Goal: Transaction & Acquisition: Purchase product/service

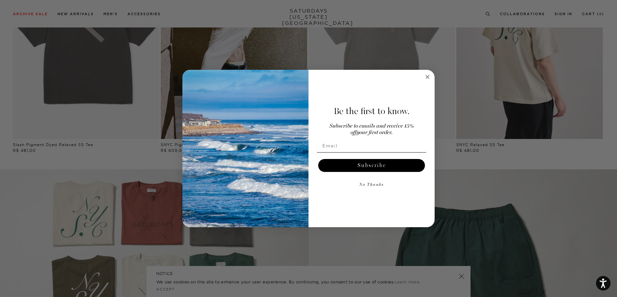
scroll to position [550, 0]
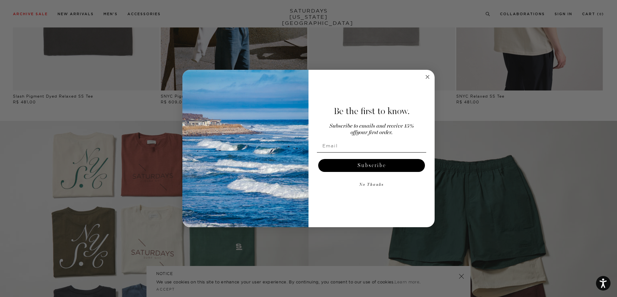
click at [425, 77] on circle "Close dialog" at bounding box center [427, 76] width 7 height 7
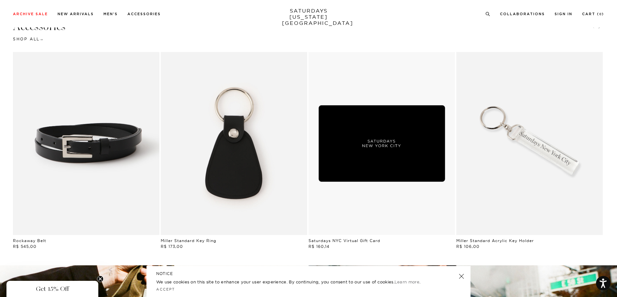
scroll to position [1164, 0]
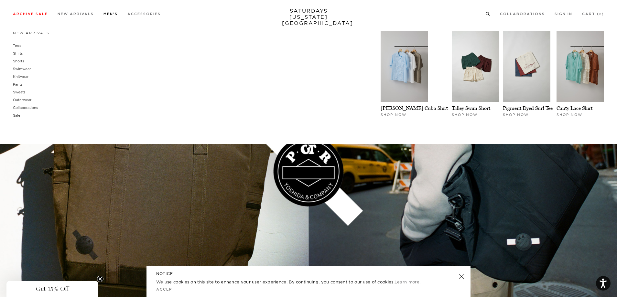
click at [114, 13] on link "Men's" at bounding box center [111, 14] width 14 height 4
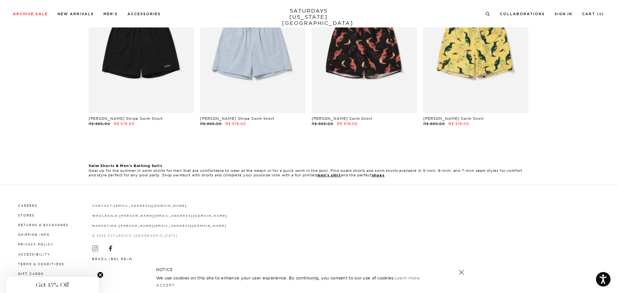
scroll to position [16, 0]
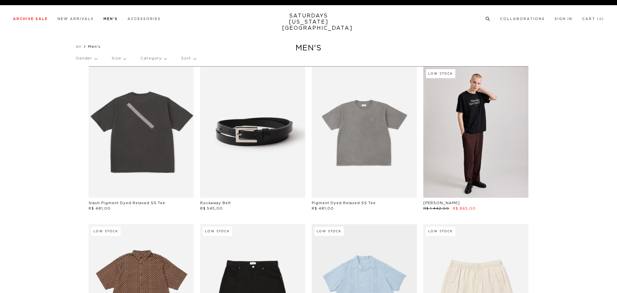
click at [19, 66] on link "Shorts" at bounding box center [19, 66] width 12 height 4
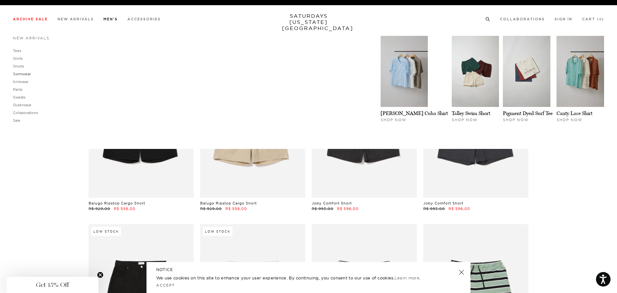
click at [21, 74] on link "Swimwear" at bounding box center [22, 74] width 18 height 5
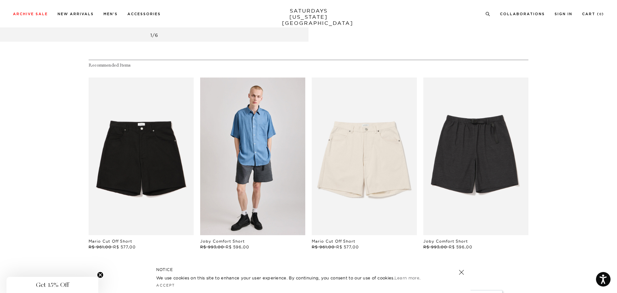
scroll to position [388, 0]
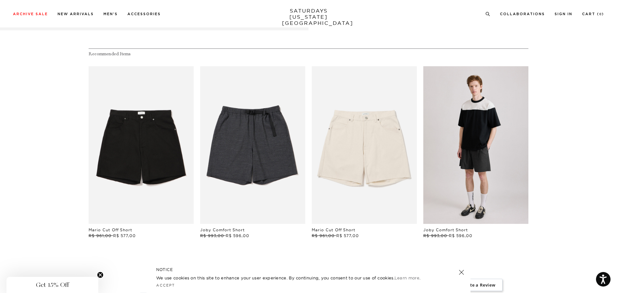
click at [459, 143] on link "files/250308_saturdaysnyc7350.jpg" at bounding box center [475, 145] width 105 height 158
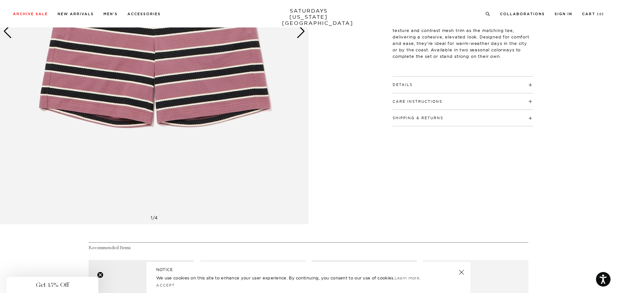
scroll to position [65, 0]
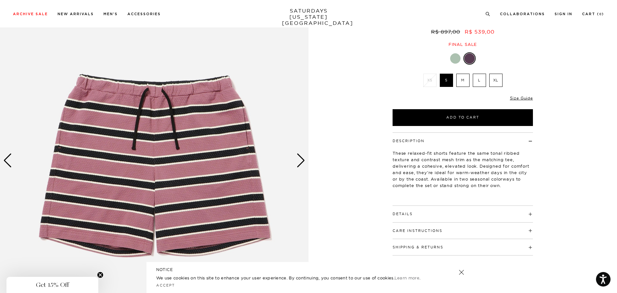
click at [300, 161] on div "Next slide" at bounding box center [301, 161] width 9 height 14
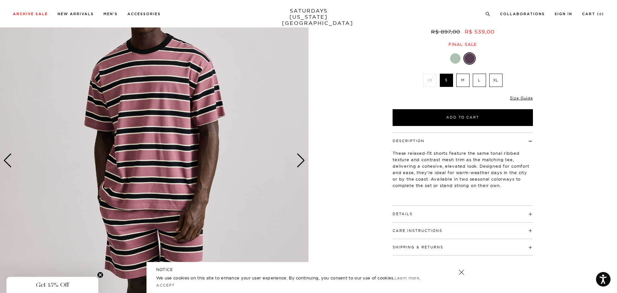
click at [460, 271] on link at bounding box center [461, 272] width 9 height 9
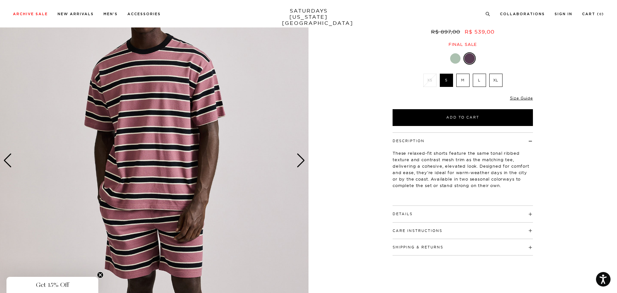
click at [103, 274] on circle "Close teaser" at bounding box center [100, 275] width 6 height 6
click at [299, 161] on div "Next slide" at bounding box center [301, 161] width 9 height 14
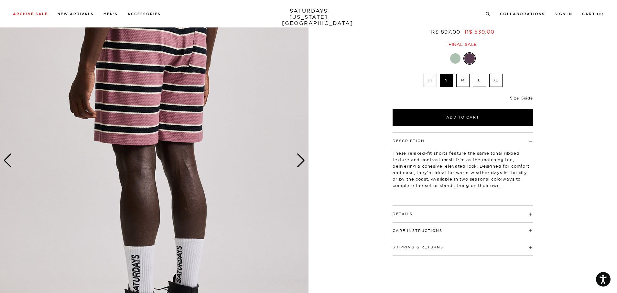
click at [299, 161] on div "Next slide" at bounding box center [301, 161] width 9 height 14
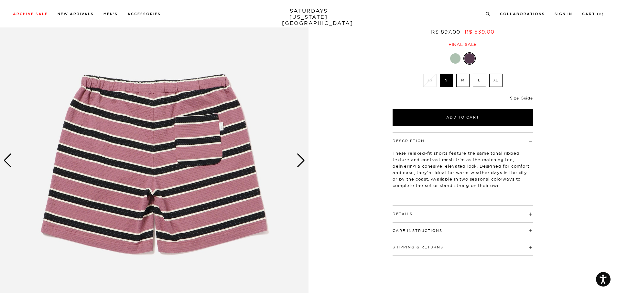
click at [299, 161] on div "Next slide" at bounding box center [301, 161] width 9 height 14
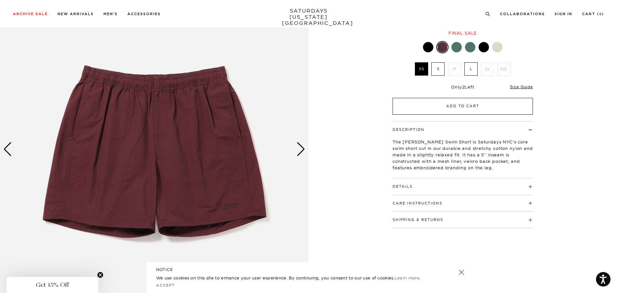
scroll to position [65, 0]
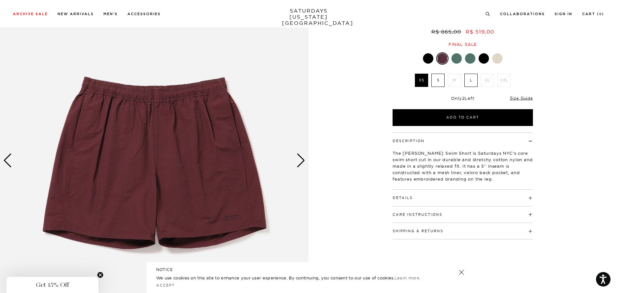
click at [100, 276] on icon "Close teaser" at bounding box center [100, 275] width 3 height 3
click at [460, 272] on link at bounding box center [461, 272] width 9 height 9
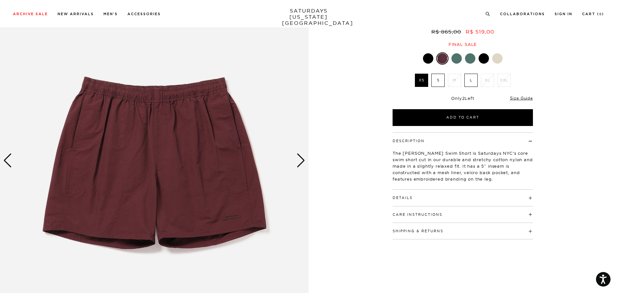
click at [423, 63] on div at bounding box center [463, 58] width 140 height 12
click at [429, 60] on div at bounding box center [428, 58] width 10 height 10
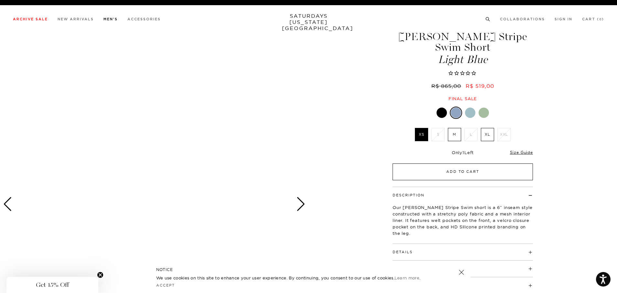
scroll to position [32, 0]
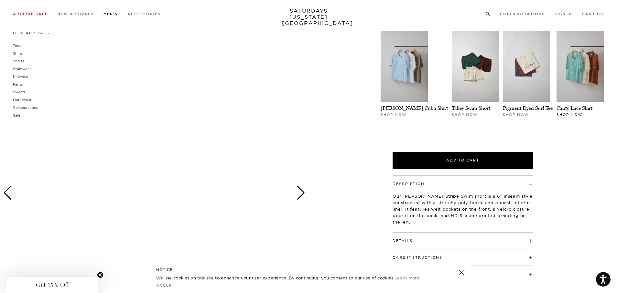
drag, startPoint x: 584, startPoint y: 129, endPoint x: 573, endPoint y: 125, distance: 12.3
click at [584, 129] on div "Canty Lace Shirt Shop Now" at bounding box center [580, 81] width 51 height 100
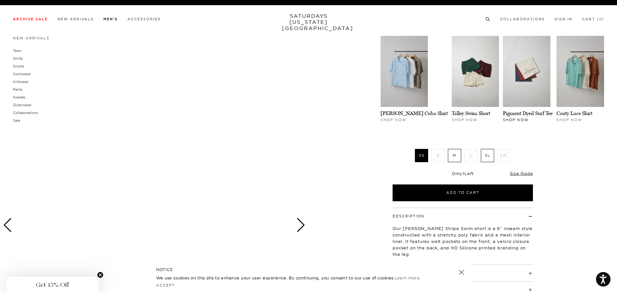
click at [541, 135] on div "Pigment Dyed Surf Tee Shop Now" at bounding box center [528, 86] width 54 height 100
click at [285, 144] on div "New Arrivals Tees Shirts Shorts Swimwear Knitwear Pants Sweats Outerwear Shop N…" at bounding box center [308, 91] width 617 height 116
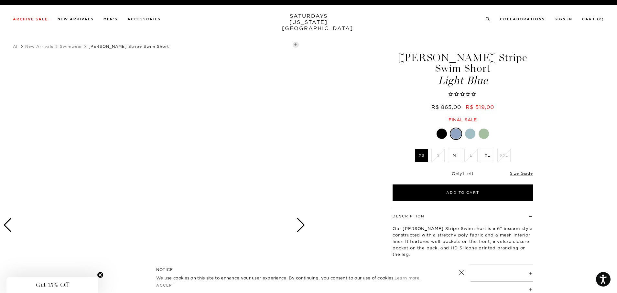
click at [193, 180] on div at bounding box center [154, 226] width 309 height 386
click at [454, 134] on div at bounding box center [456, 134] width 10 height 10
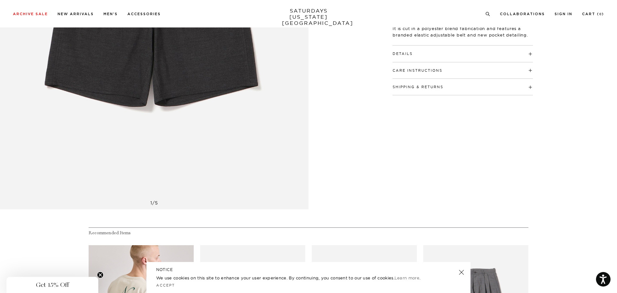
scroll to position [162, 0]
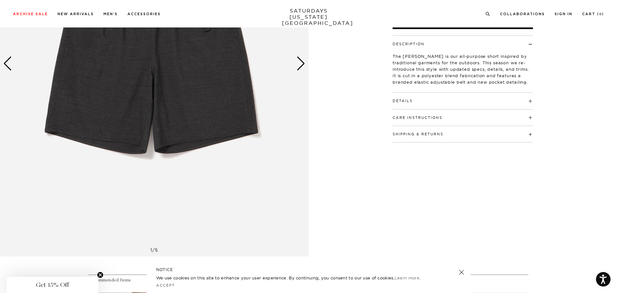
click at [299, 60] on div "Next slide" at bounding box center [301, 64] width 9 height 14
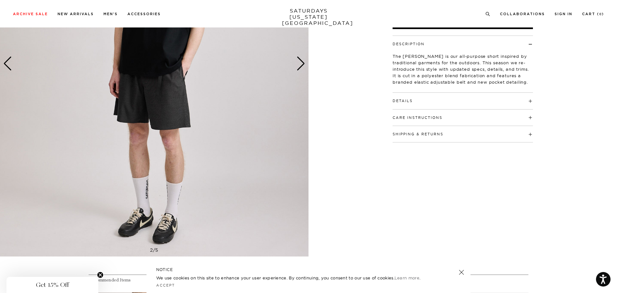
click at [299, 60] on div "Next slide" at bounding box center [301, 64] width 9 height 14
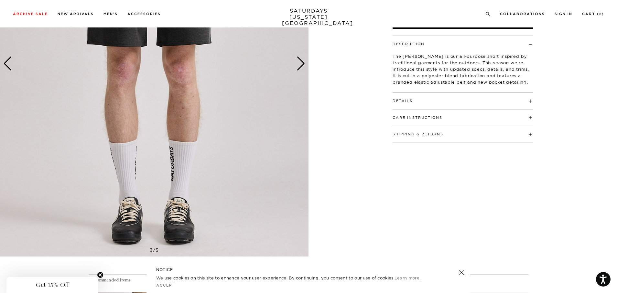
click at [299, 60] on div "Next slide" at bounding box center [301, 64] width 9 height 14
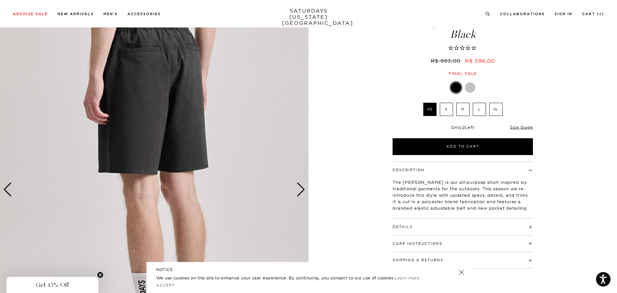
scroll to position [32, 0]
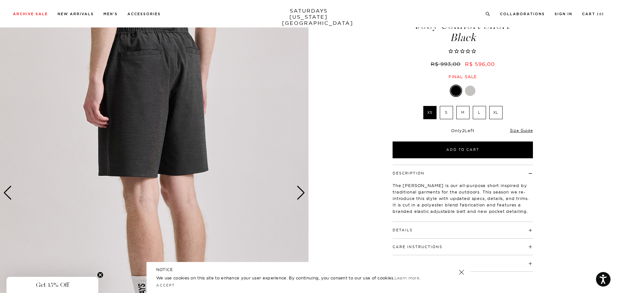
click at [4, 194] on div "Previous slide" at bounding box center [7, 193] width 9 height 14
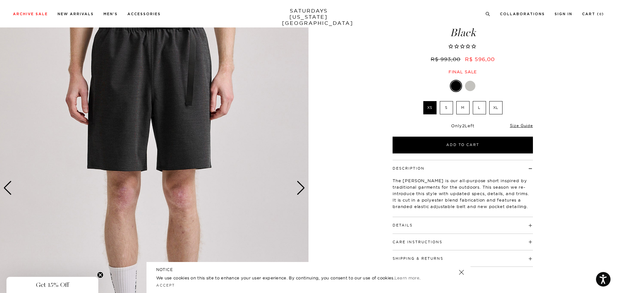
scroll to position [162, 0]
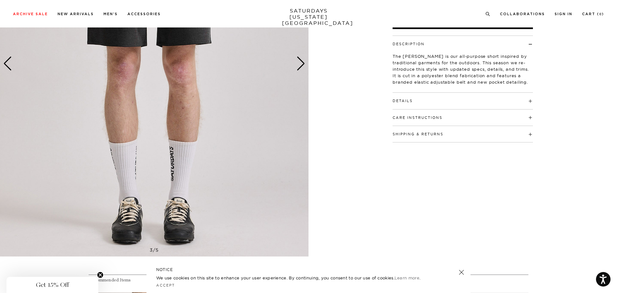
click at [10, 68] on div "Previous slide" at bounding box center [7, 64] width 9 height 14
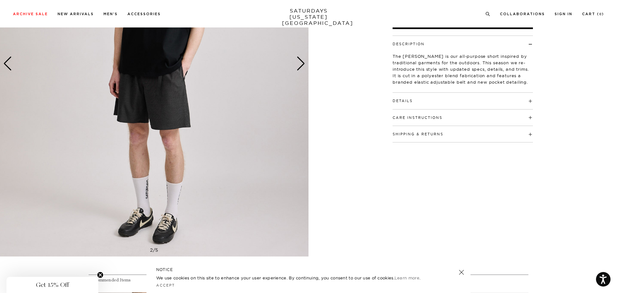
click at [299, 60] on div "Next slide" at bounding box center [301, 64] width 9 height 14
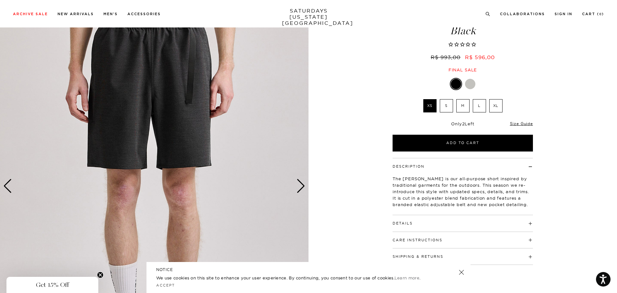
scroll to position [0, 0]
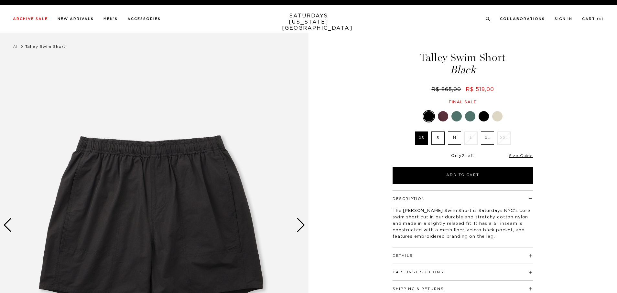
scroll to position [32, 0]
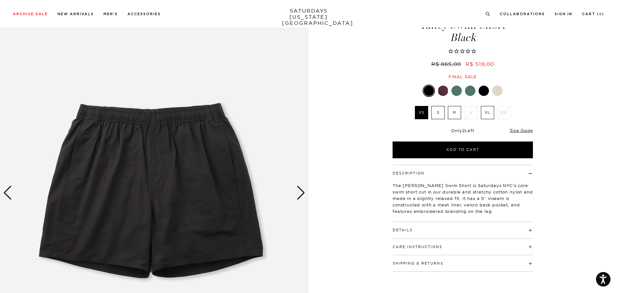
click at [550, 40] on div "1 / 2 Talley Swim Short Black R$ 865,00 R$ 519,00" at bounding box center [308, 193] width 617 height 386
click at [460, 91] on div at bounding box center [457, 91] width 10 height 10
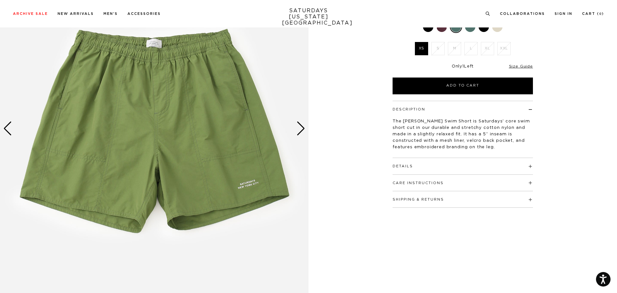
scroll to position [97, 0]
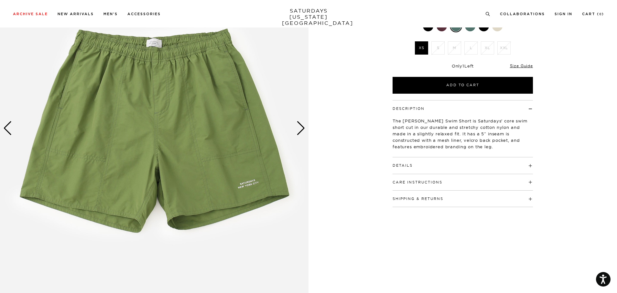
click at [468, 29] on div at bounding box center [470, 26] width 10 height 10
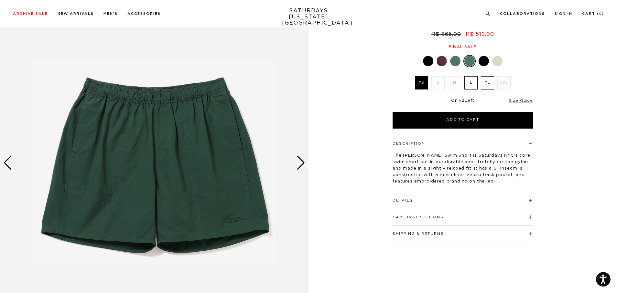
scroll to position [65, 0]
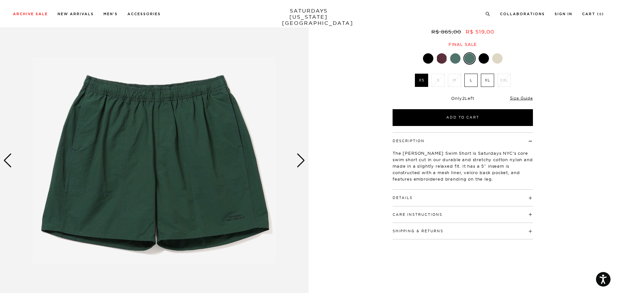
click at [482, 59] on div at bounding box center [484, 58] width 10 height 10
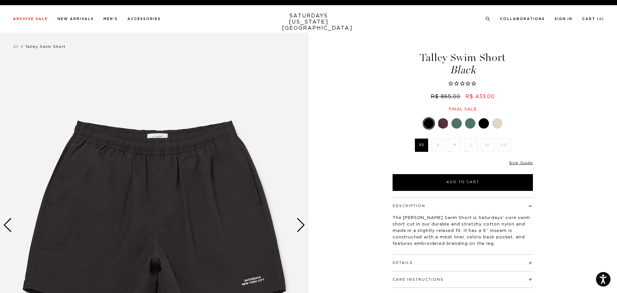
click at [493, 121] on div at bounding box center [497, 123] width 10 height 10
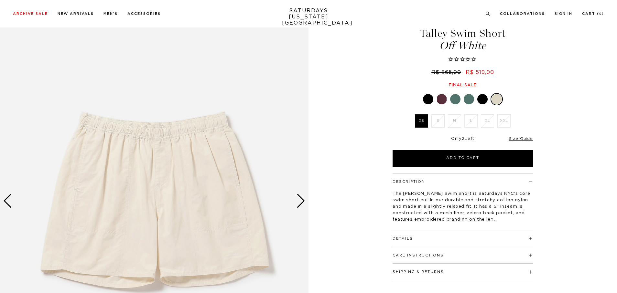
scroll to position [65, 0]
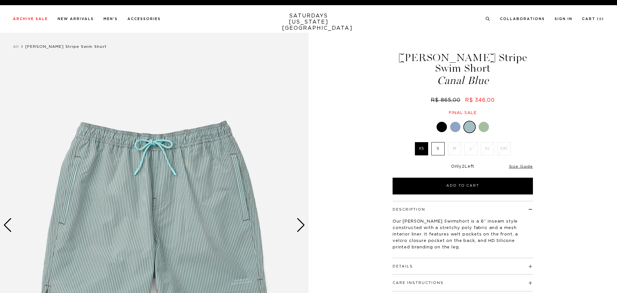
click at [482, 129] on div at bounding box center [484, 127] width 10 height 10
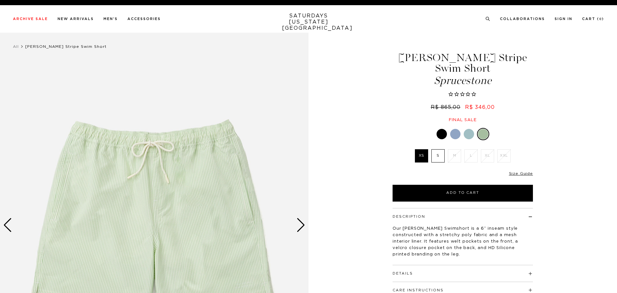
click at [472, 129] on link at bounding box center [469, 134] width 11 height 11
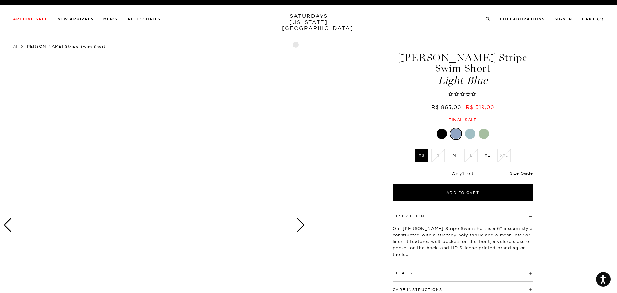
click at [482, 136] on div at bounding box center [484, 134] width 10 height 10
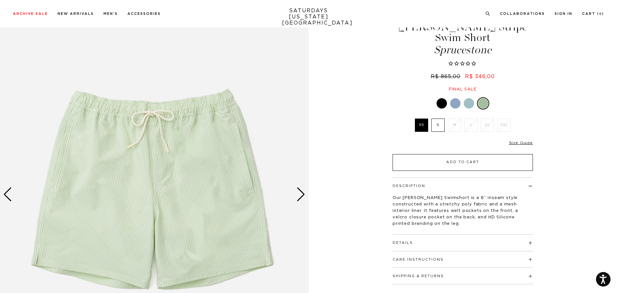
scroll to position [65, 0]
